Goal: Transaction & Acquisition: Purchase product/service

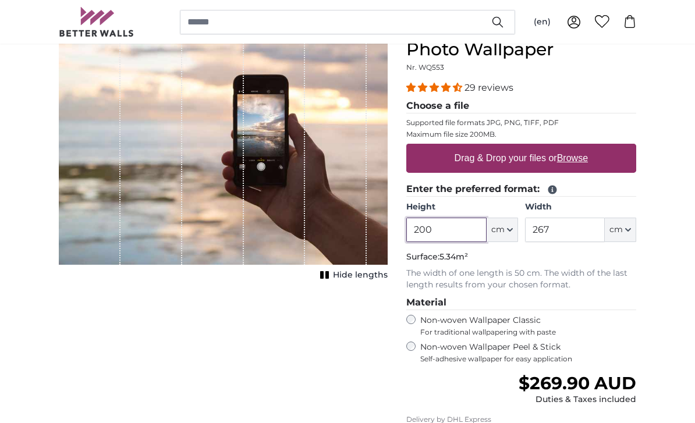
scroll to position [133, 0]
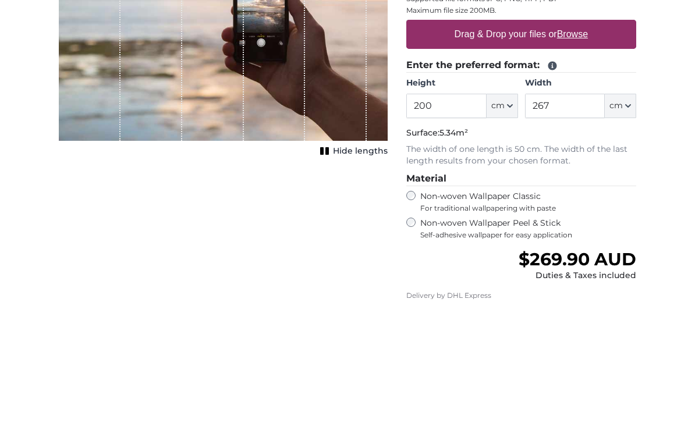
click at [556, 147] on label "Drag & Drop your files or Browse" at bounding box center [521, 158] width 143 height 23
click at [556, 144] on input "Drag & Drop your files or Browse" at bounding box center [522, 145] width 230 height 3
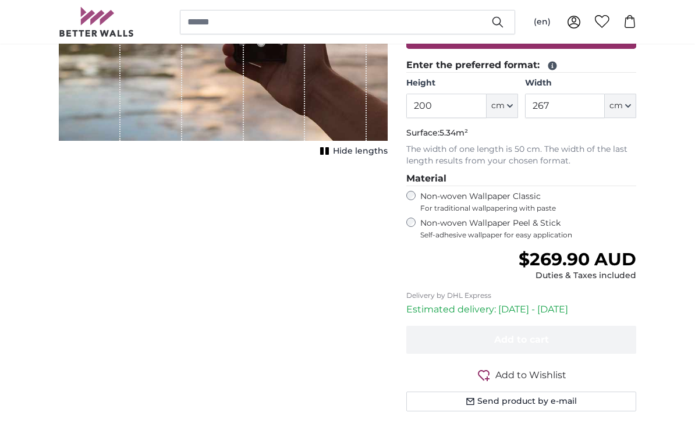
type input "**********"
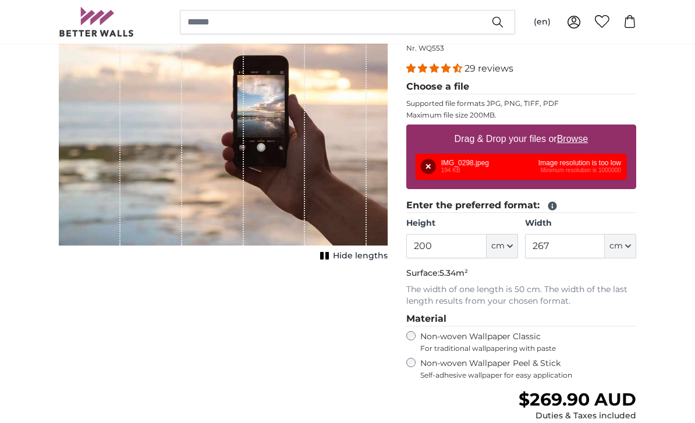
scroll to position [150, 0]
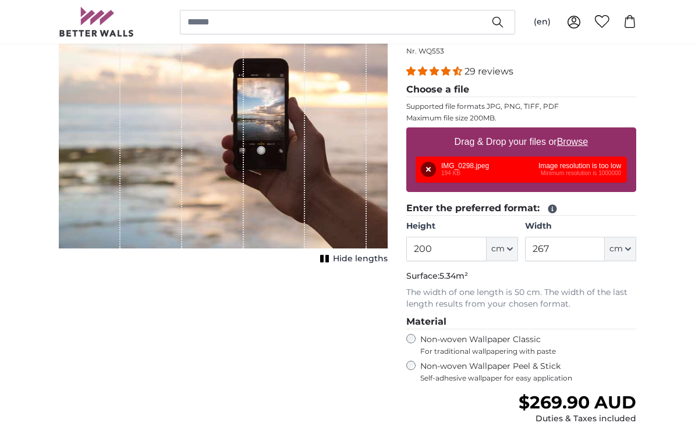
click at [505, 240] on button "cm" at bounding box center [502, 249] width 31 height 24
click at [499, 272] on link "Centimeter (cm)" at bounding box center [502, 280] width 103 height 21
click at [467, 240] on input "200" at bounding box center [447, 249] width 80 height 24
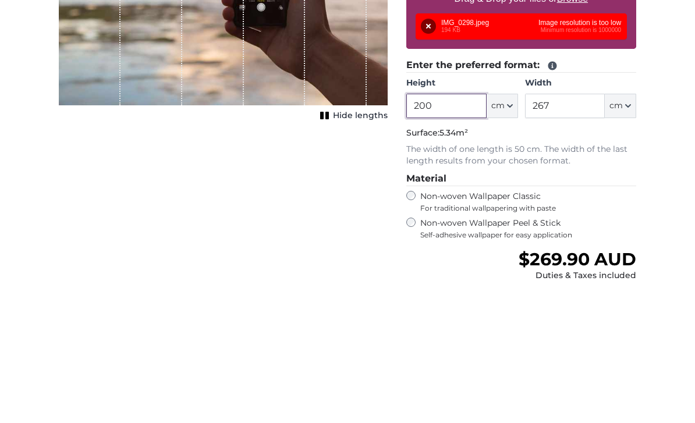
click at [437, 237] on input "200" at bounding box center [447, 249] width 80 height 24
type input "2"
type input "210"
click at [621, 237] on button "cm" at bounding box center [620, 249] width 31 height 24
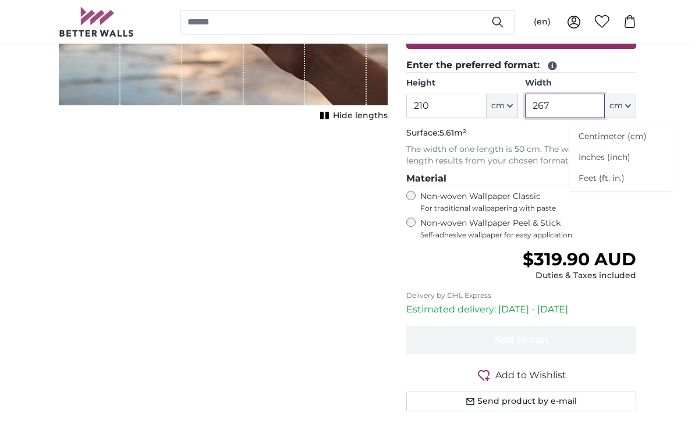
click at [587, 102] on input "267" at bounding box center [565, 106] width 80 height 24
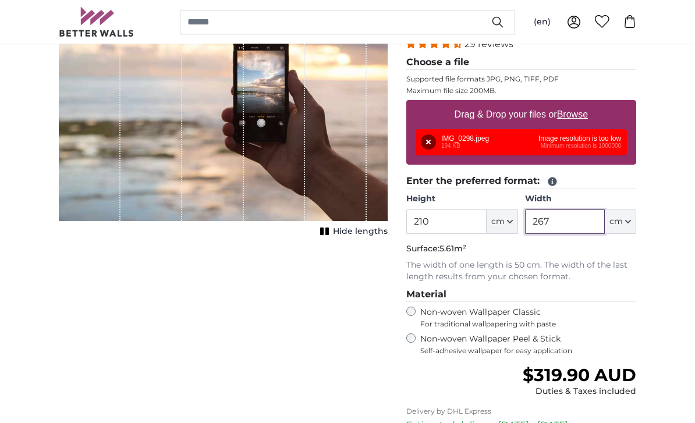
scroll to position [177, 0]
click at [560, 148] on div "Remove Retry Remove Upload Cancel Retry Remove IMG_0298.jpeg 194 KB Image resol…" at bounding box center [521, 142] width 211 height 26
click at [421, 150] on button "Remove" at bounding box center [428, 142] width 15 height 15
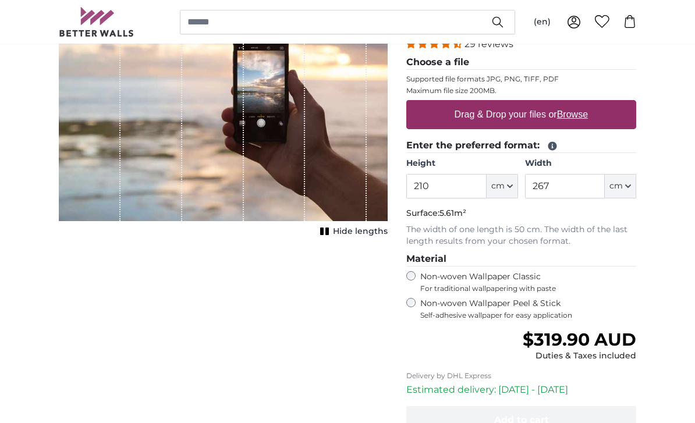
click at [553, 104] on label "Drag & Drop your files or Browse" at bounding box center [521, 114] width 143 height 23
click at [553, 104] on input "Drag & Drop your files or Browse" at bounding box center [522, 101] width 230 height 3
type input "**********"
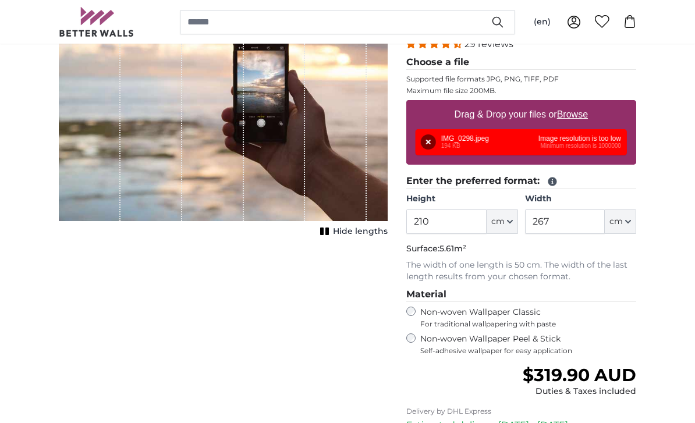
click at [421, 150] on button "Remove" at bounding box center [428, 142] width 15 height 15
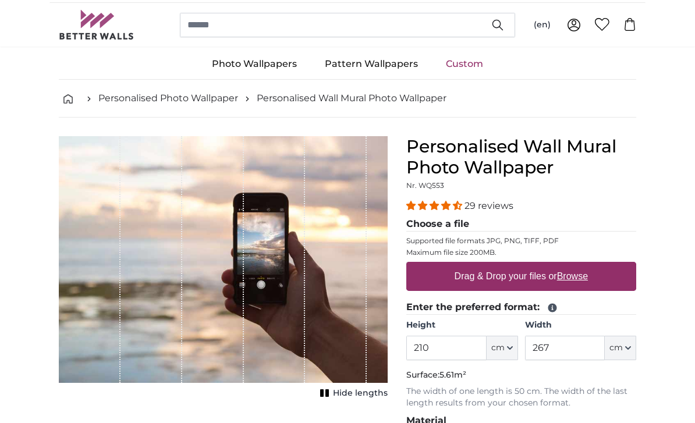
scroll to position [0, 0]
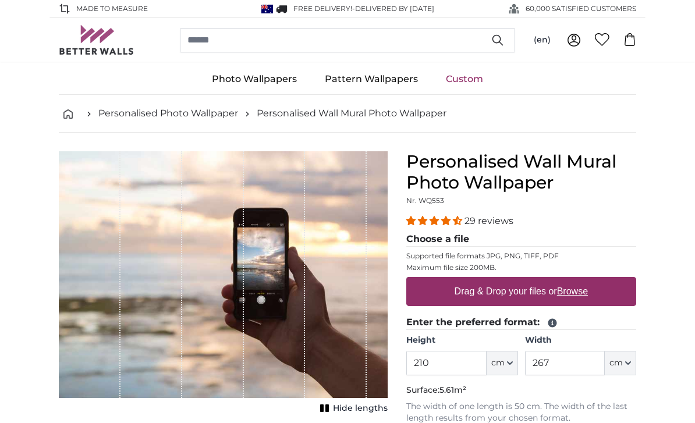
click at [529, 288] on label "Drag & Drop your files or Browse" at bounding box center [521, 291] width 143 height 23
click at [529, 281] on input "Drag & Drop your files or Browse" at bounding box center [522, 278] width 230 height 3
type input "**********"
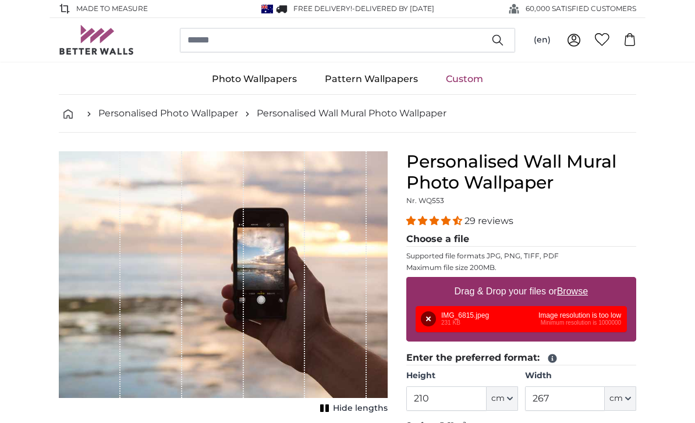
click at [429, 317] on button "Remove" at bounding box center [428, 319] width 15 height 15
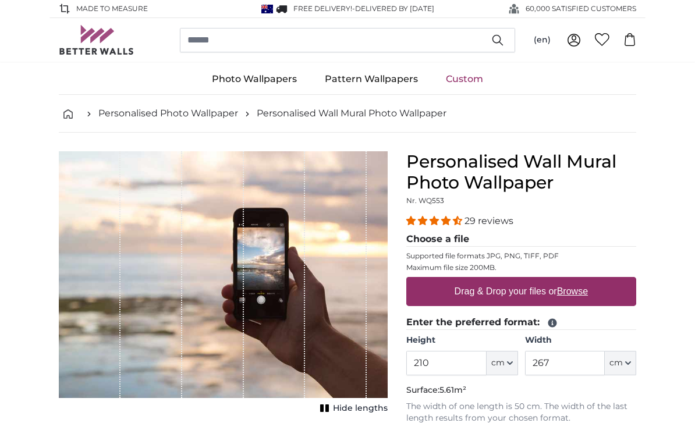
click at [570, 282] on label "Drag & Drop your files or Browse" at bounding box center [521, 291] width 143 height 23
click at [570, 281] on input "Drag & Drop your files or Browse" at bounding box center [522, 278] width 230 height 3
type input "**********"
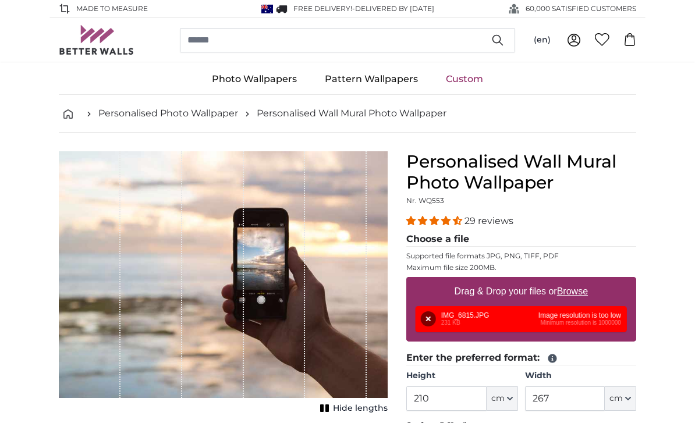
click at [427, 317] on button "Remove" at bounding box center [428, 319] width 15 height 15
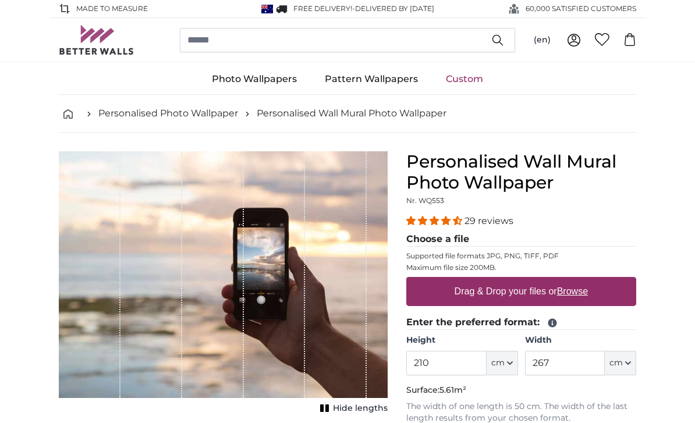
click at [327, 268] on div "1 of 1" at bounding box center [336, 274] width 62 height 247
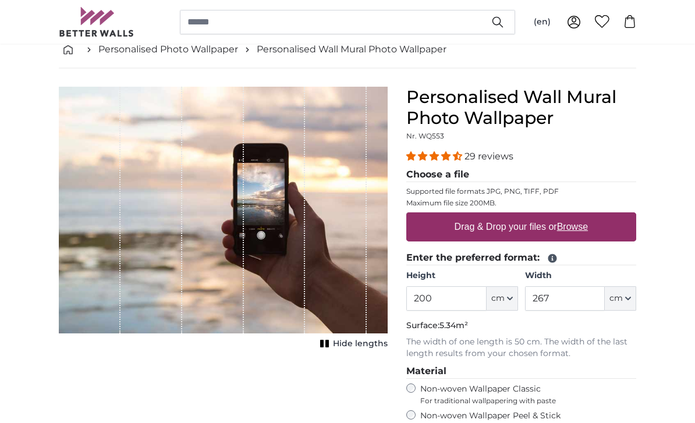
scroll to position [66, 0]
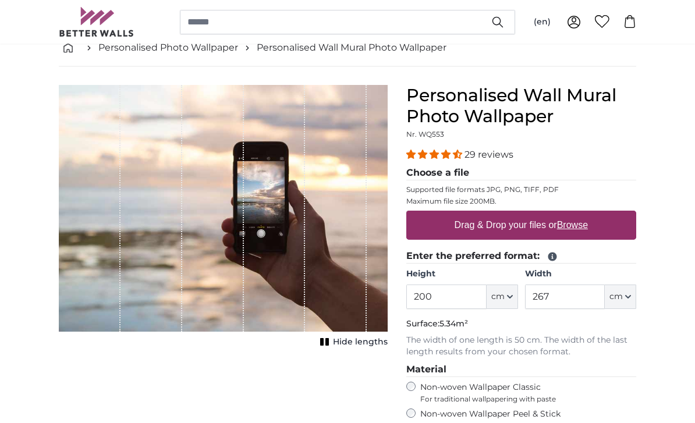
click at [454, 294] on input "200" at bounding box center [447, 297] width 80 height 24
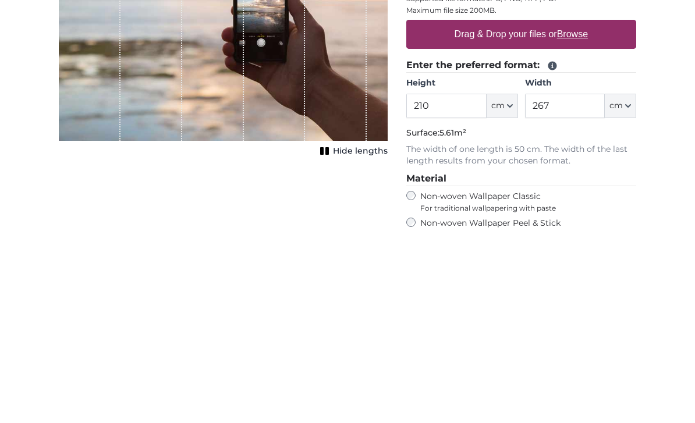
type input "210"
click at [584, 214] on label "Drag & Drop your files or Browse" at bounding box center [521, 225] width 143 height 23
click at [584, 211] on input "Drag & Drop your files or Browse" at bounding box center [522, 212] width 230 height 3
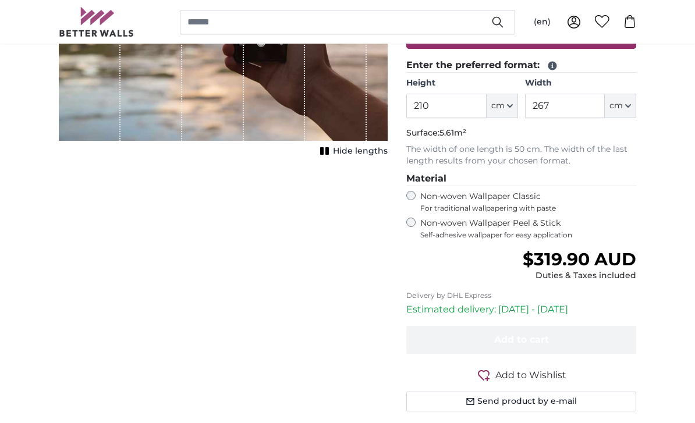
type input "**********"
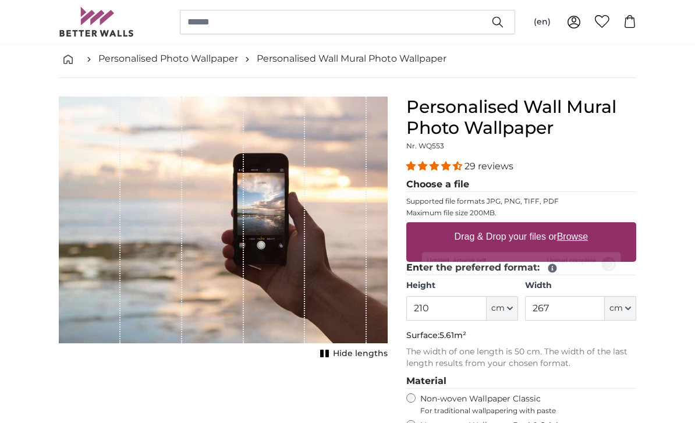
scroll to position [0, 0]
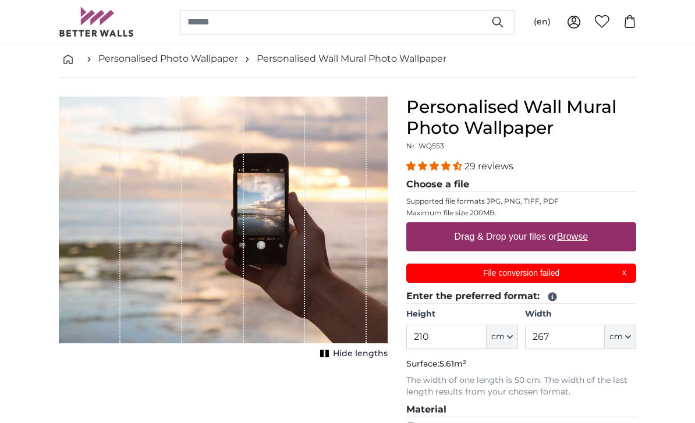
click at [616, 270] on p "File conversion failed" at bounding box center [521, 273] width 215 height 12
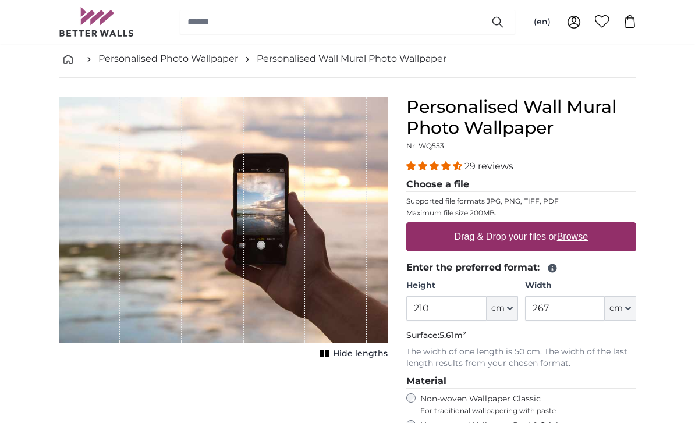
click at [578, 238] on u "Browse" at bounding box center [572, 237] width 31 height 10
click at [578, 226] on input "Drag & Drop your files or Browse" at bounding box center [522, 223] width 230 height 3
type input "**********"
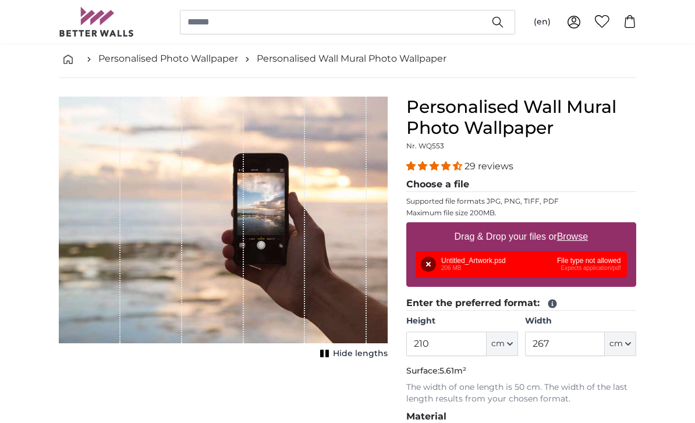
click at [432, 264] on button "Remove" at bounding box center [428, 264] width 15 height 15
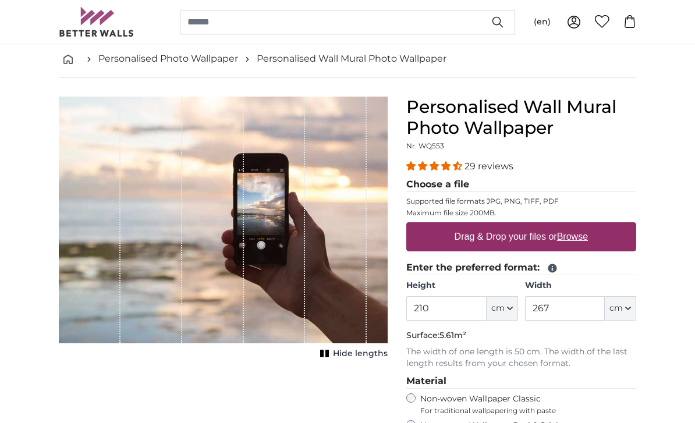
click at [574, 244] on label "Drag & Drop your files or Browse" at bounding box center [521, 236] width 143 height 23
click at [574, 226] on input "Drag & Drop your files or Browse" at bounding box center [522, 223] width 230 height 3
type input "**********"
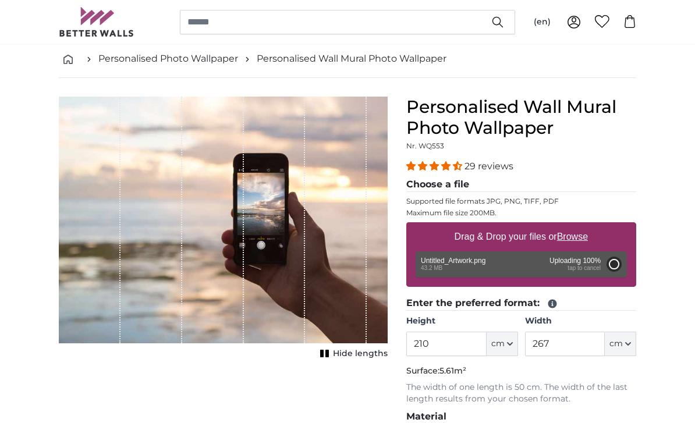
type input "200"
type input "270"
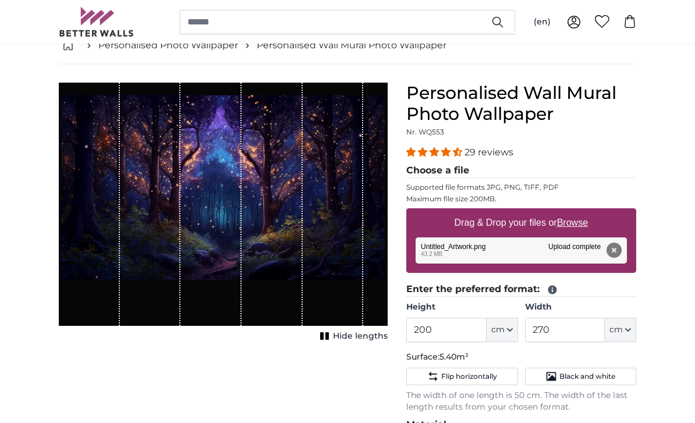
scroll to position [69, 0]
click at [617, 255] on button "Remove" at bounding box center [614, 250] width 15 height 15
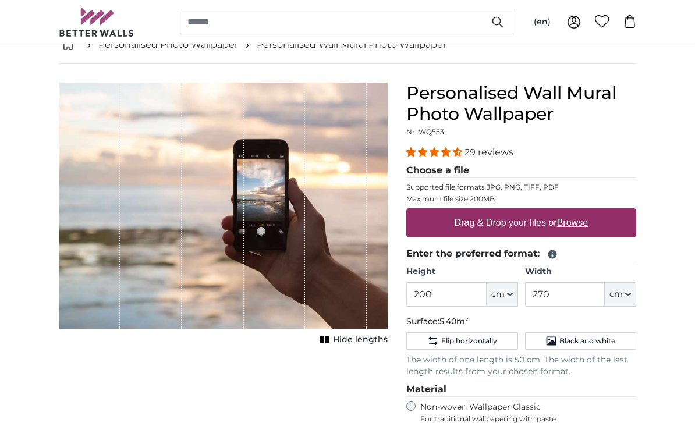
click at [570, 225] on u "Browse" at bounding box center [572, 223] width 31 height 10
click at [570, 212] on input "Drag & Drop your files or Browse" at bounding box center [522, 210] width 230 height 3
type input "**********"
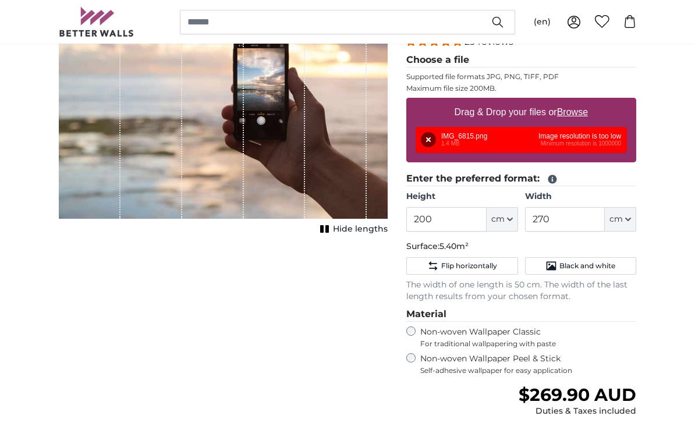
scroll to position [196, 0]
